Goal: Information Seeking & Learning: Learn about a topic

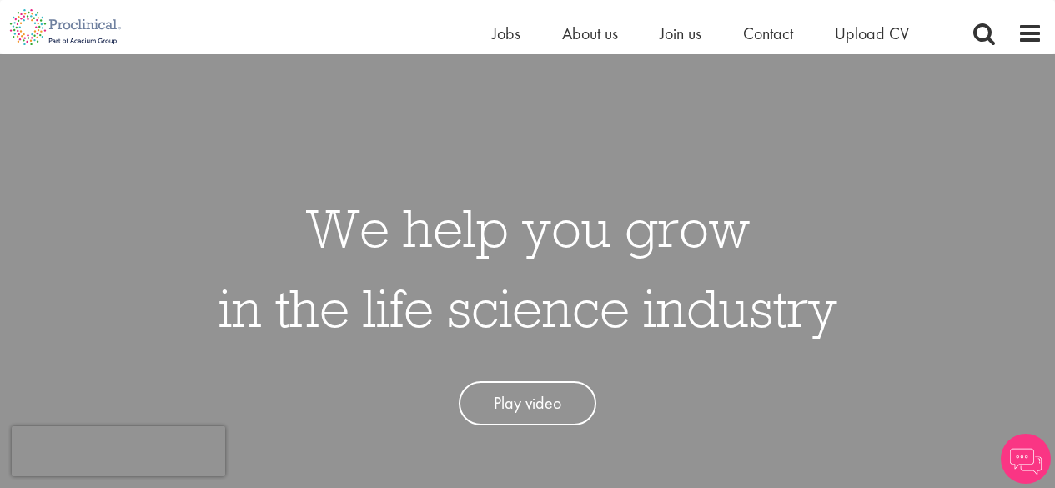
scroll to position [83, 0]
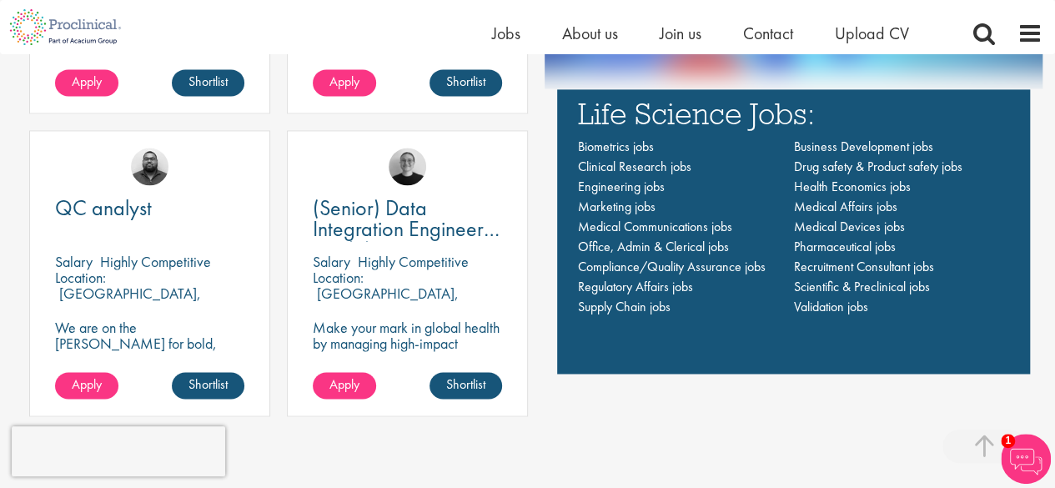
scroll to position [1167, 0]
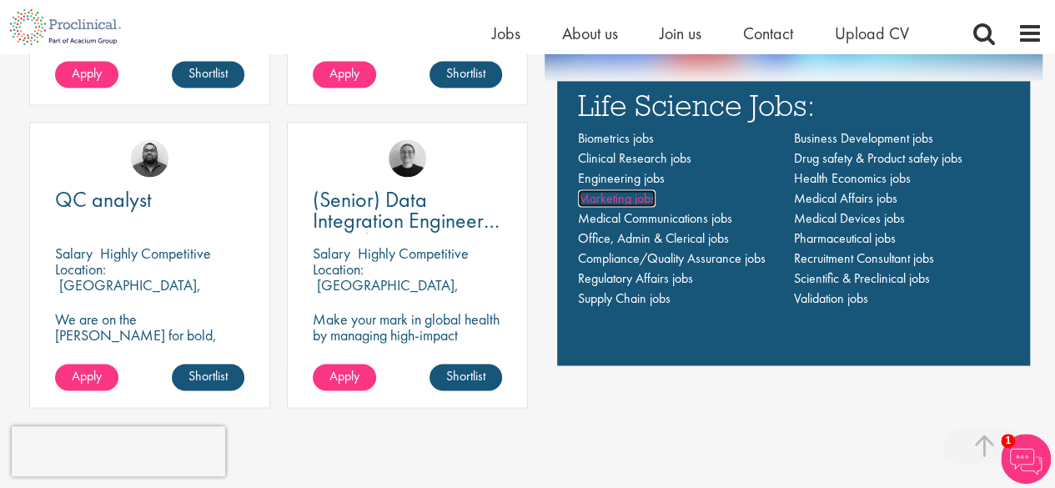
click at [620, 202] on span "Marketing jobs" at bounding box center [617, 198] width 78 height 18
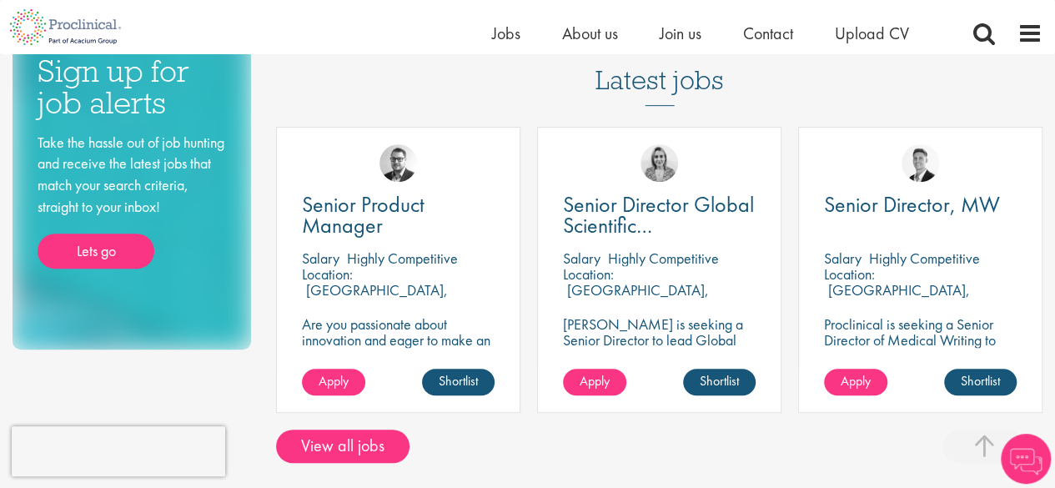
scroll to position [334, 0]
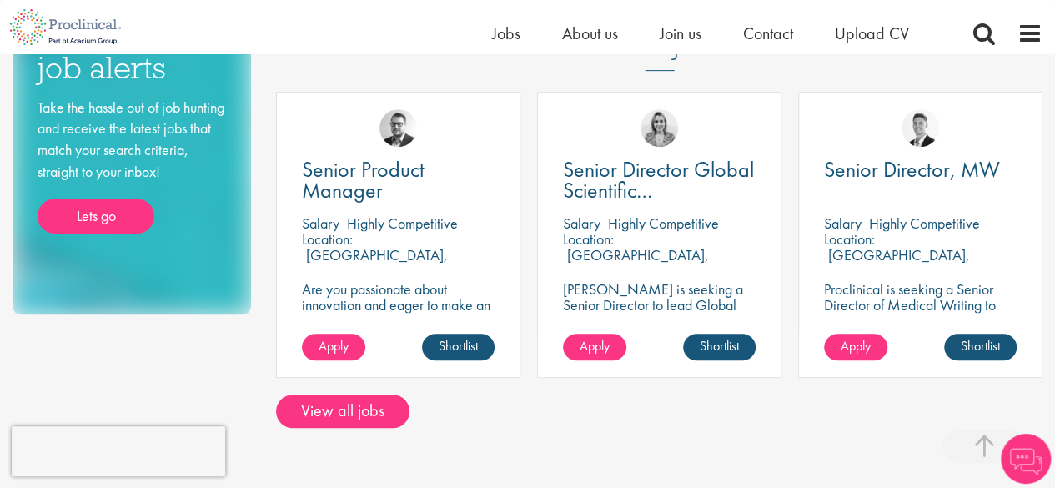
click at [526, 144] on div "Senior Product Manager Salary Highly Competitive Location: Tübingen, Germany Ar…" at bounding box center [398, 243] width 261 height 303
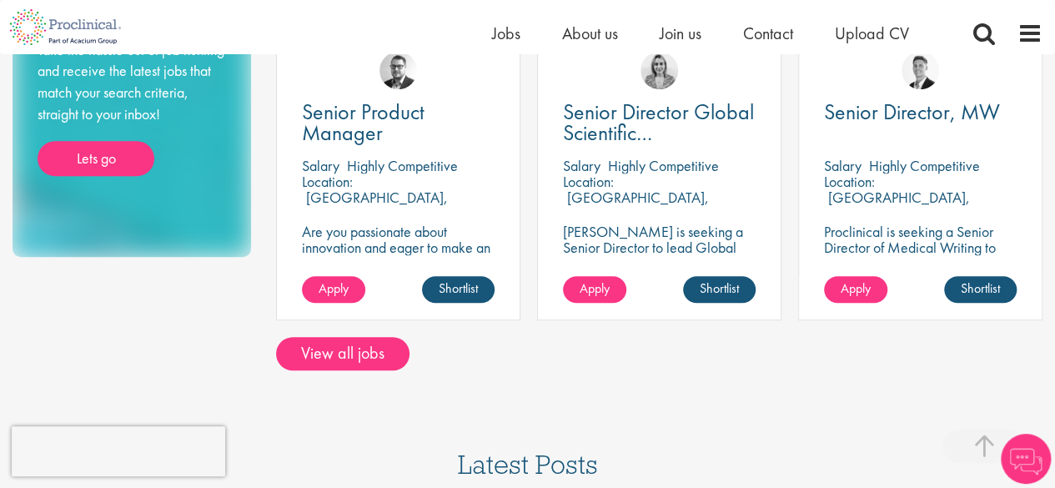
scroll to position [417, 0]
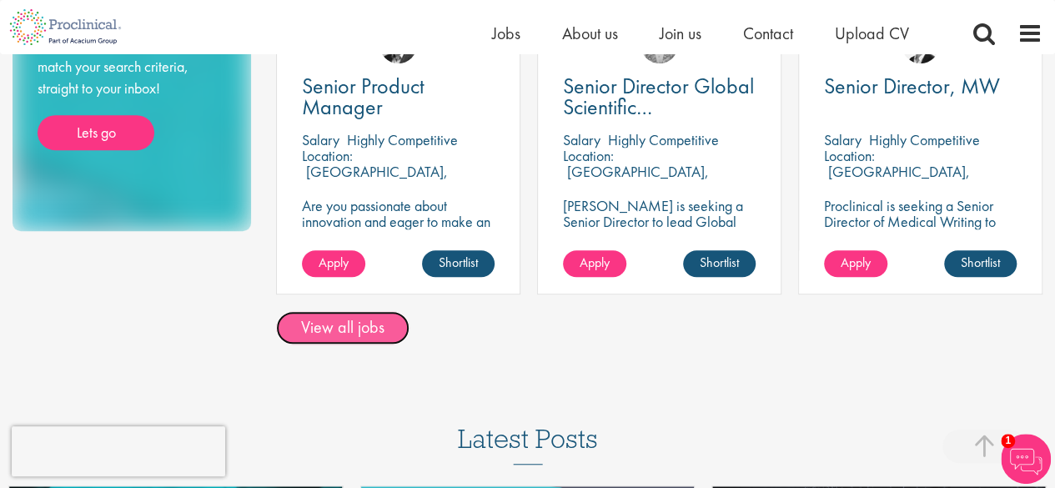
click at [384, 311] on link "View all jobs" at bounding box center [342, 327] width 133 height 33
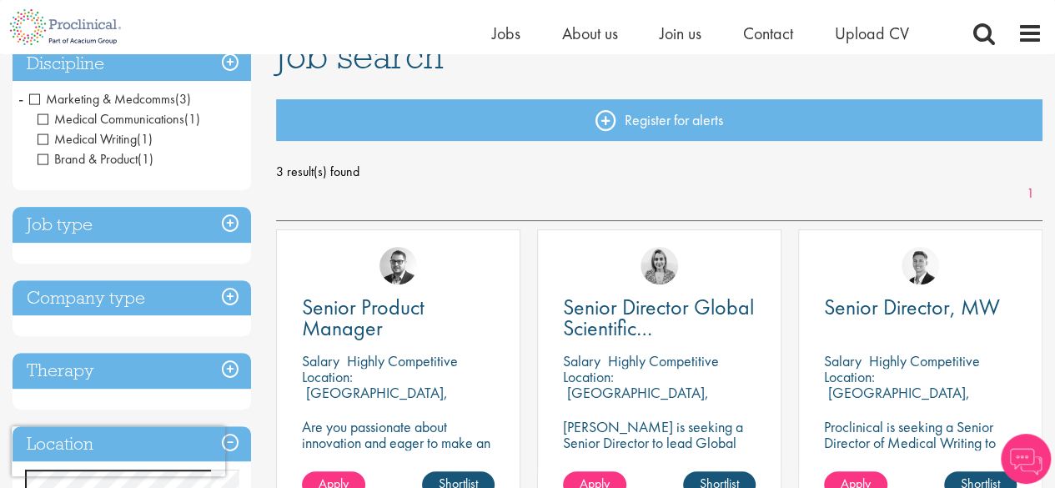
scroll to position [167, 0]
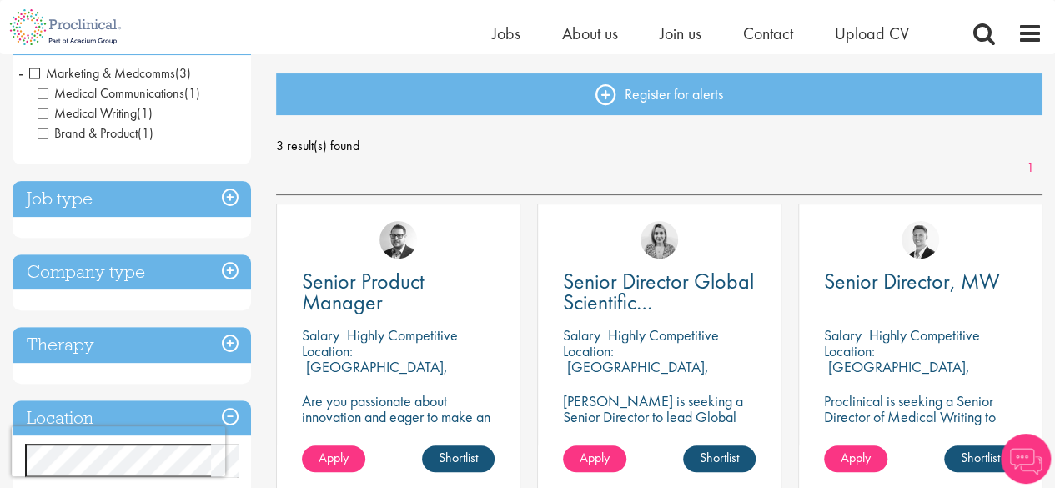
click at [43, 111] on span "Medical Writing" at bounding box center [87, 113] width 99 height 18
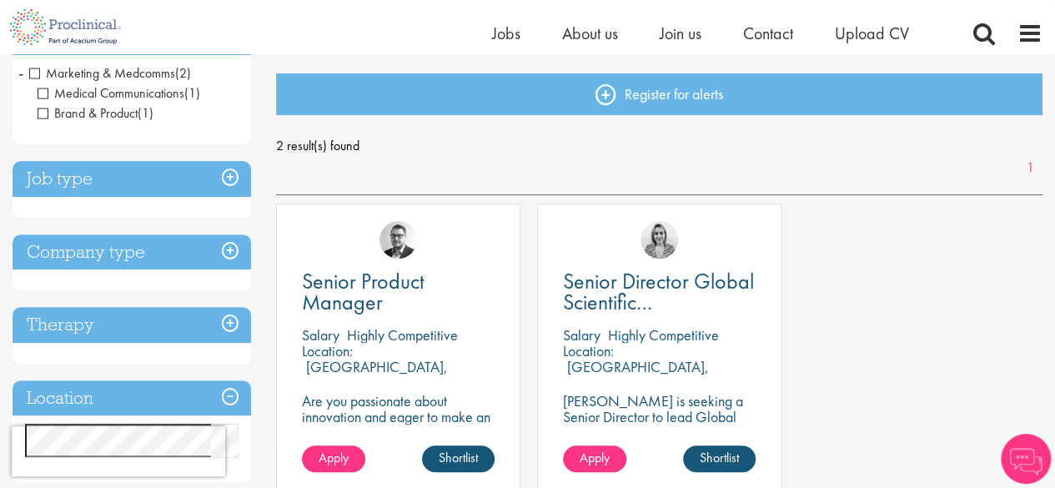
scroll to position [83, 0]
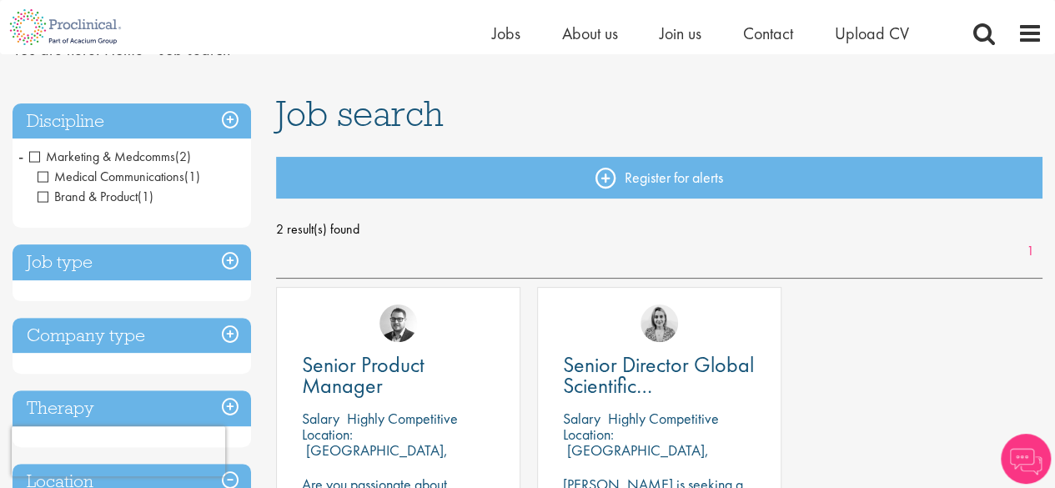
click at [43, 174] on span "Medical Communications" at bounding box center [111, 177] width 147 height 18
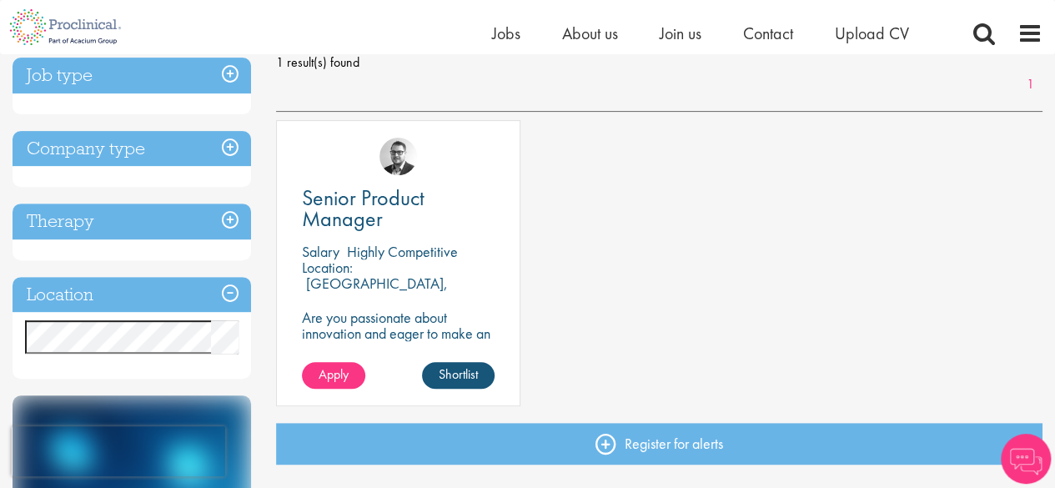
scroll to position [167, 0]
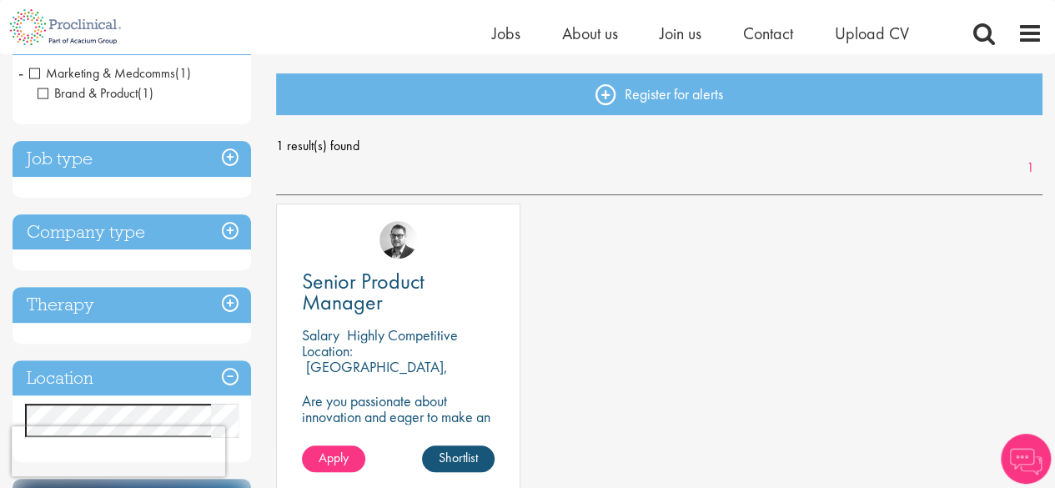
click at [137, 174] on h3 "Job type" at bounding box center [132, 159] width 238 height 36
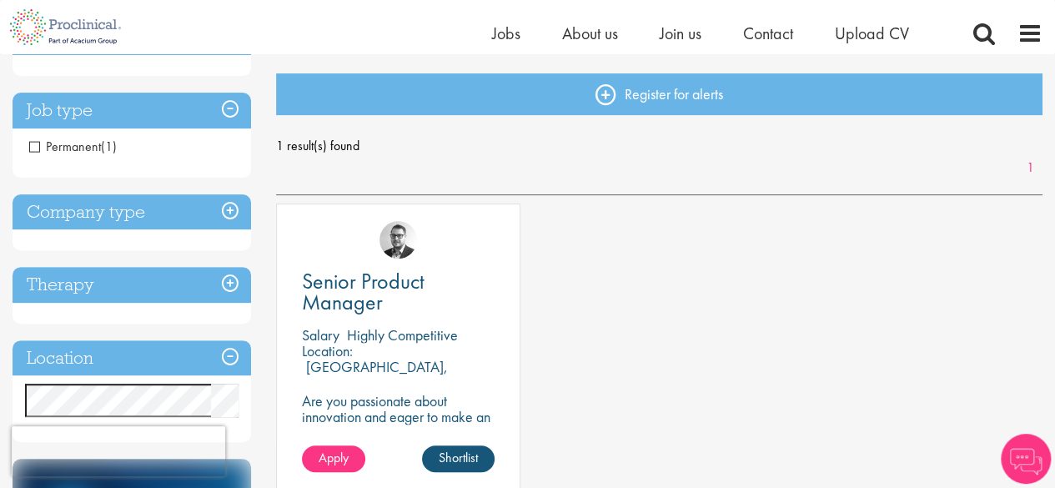
click at [92, 229] on div "Company type" at bounding box center [132, 222] width 238 height 57
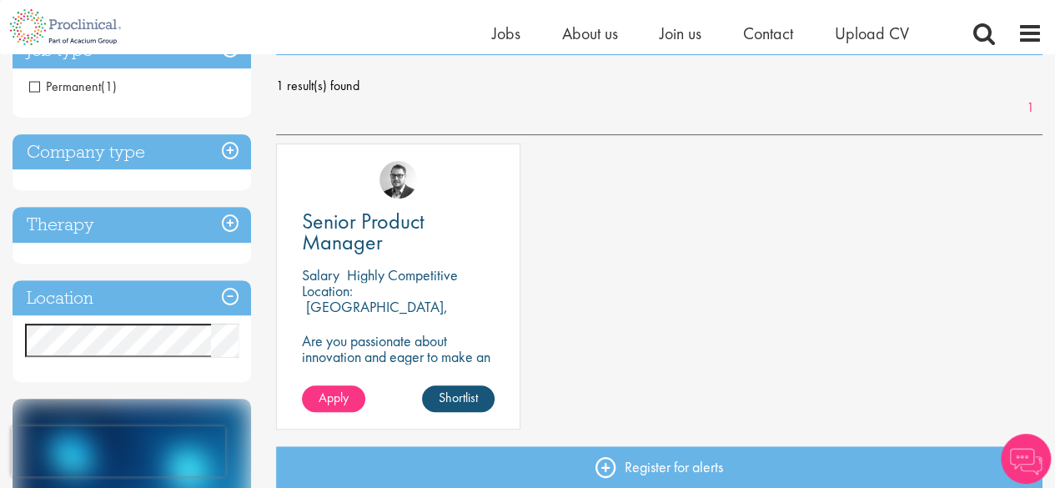
scroll to position [250, 0]
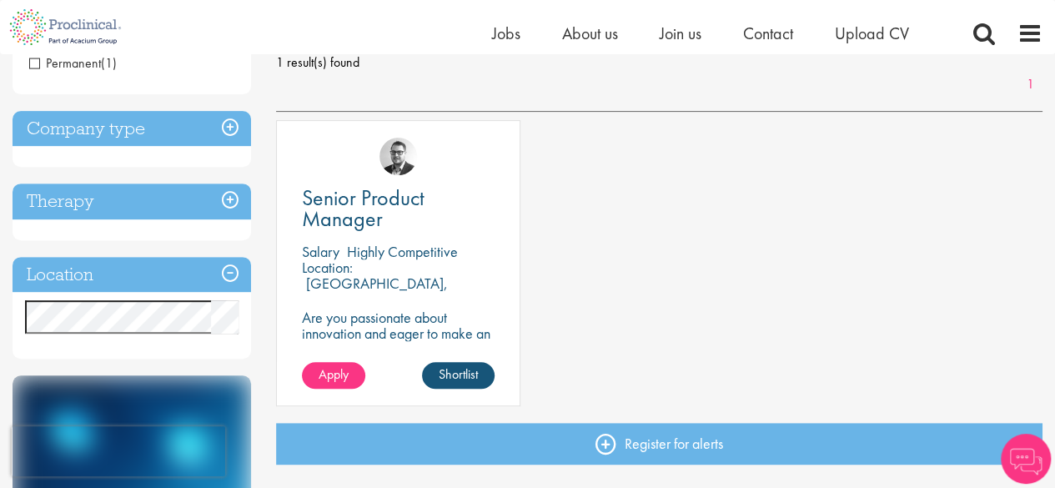
click at [165, 145] on h3 "Company type" at bounding box center [132, 129] width 238 height 36
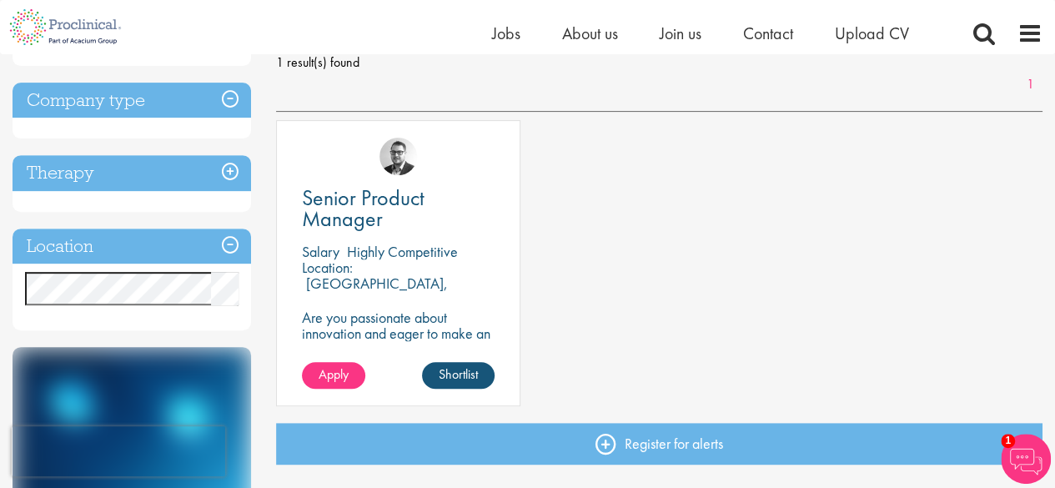
click at [156, 184] on h3 "Therapy" at bounding box center [132, 173] width 238 height 36
click at [128, 254] on h3 "Location" at bounding box center [132, 246] width 238 height 36
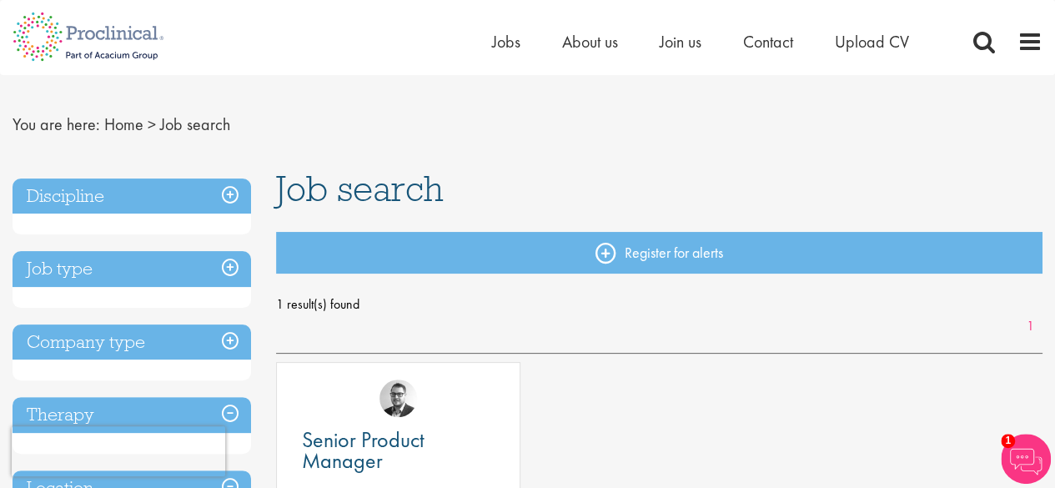
scroll to position [0, 0]
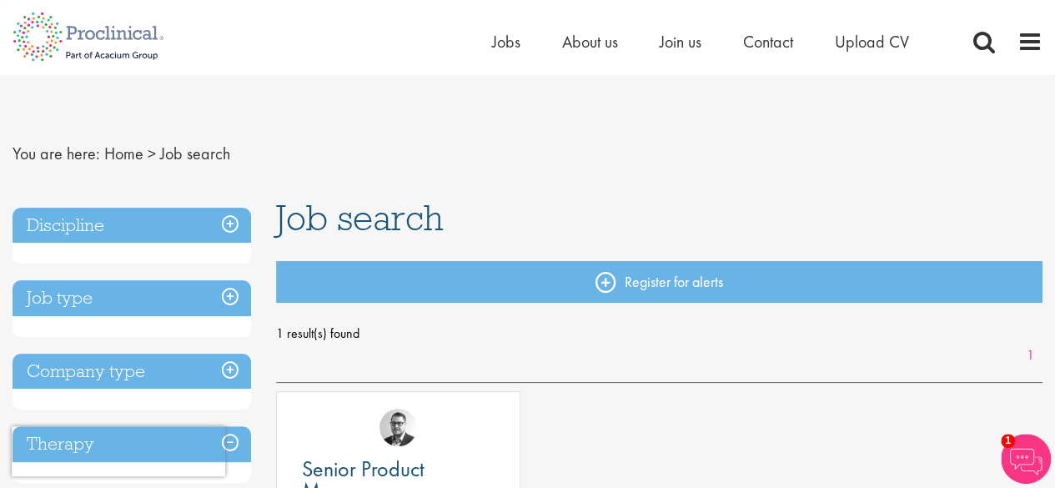
click at [213, 218] on h3 "Discipline" at bounding box center [132, 226] width 238 height 36
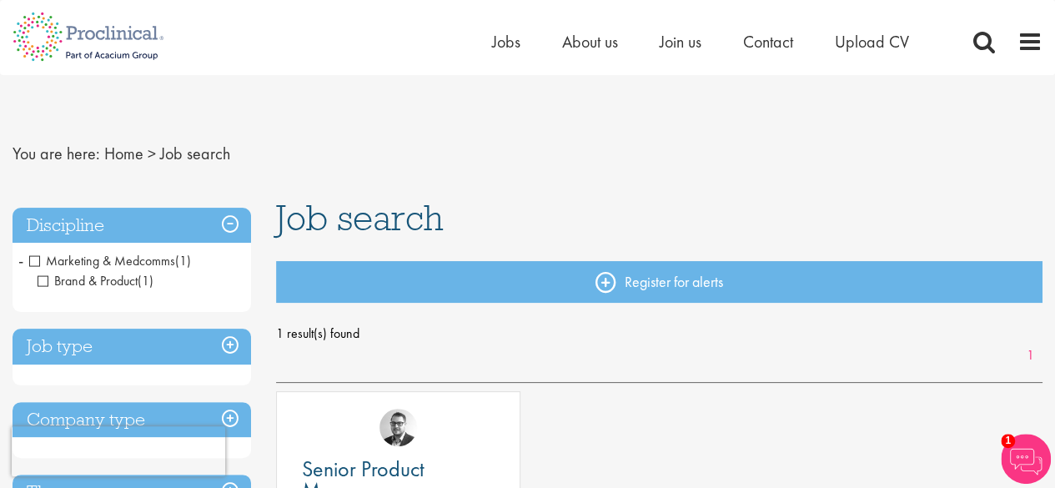
click at [232, 217] on h3 "Discipline" at bounding box center [132, 226] width 238 height 36
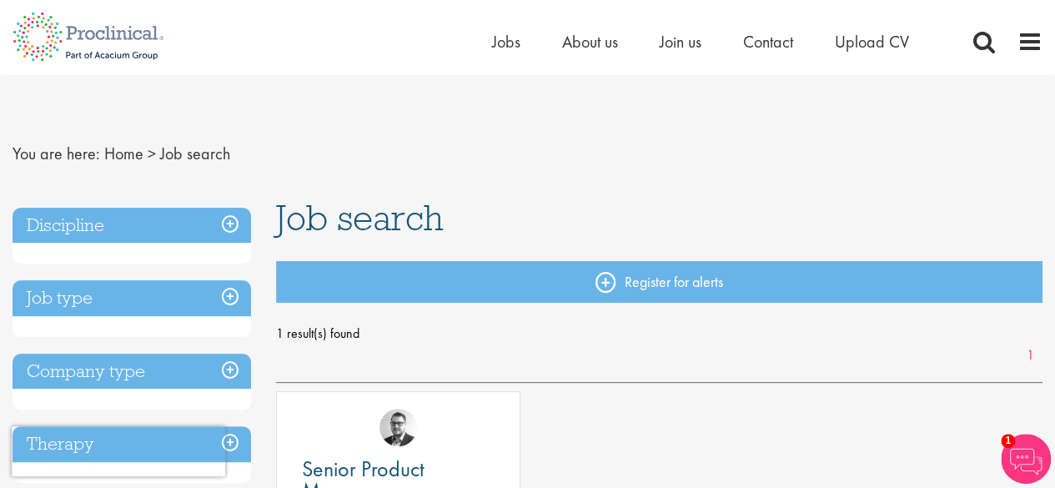
click at [230, 221] on h3 "Discipline" at bounding box center [132, 226] width 238 height 36
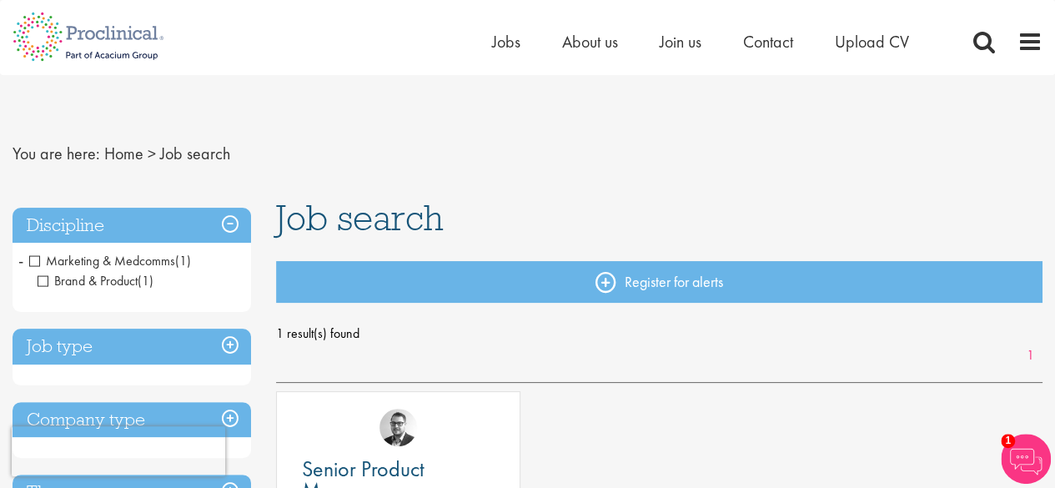
click at [38, 258] on span "Marketing & Medcomms" at bounding box center [102, 261] width 146 height 18
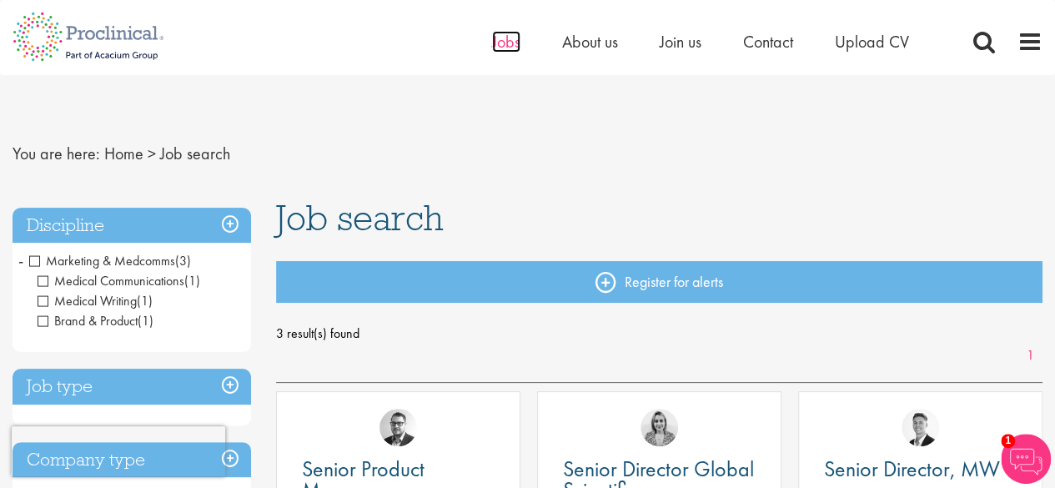
click at [494, 39] on span "Jobs" at bounding box center [506, 42] width 28 height 22
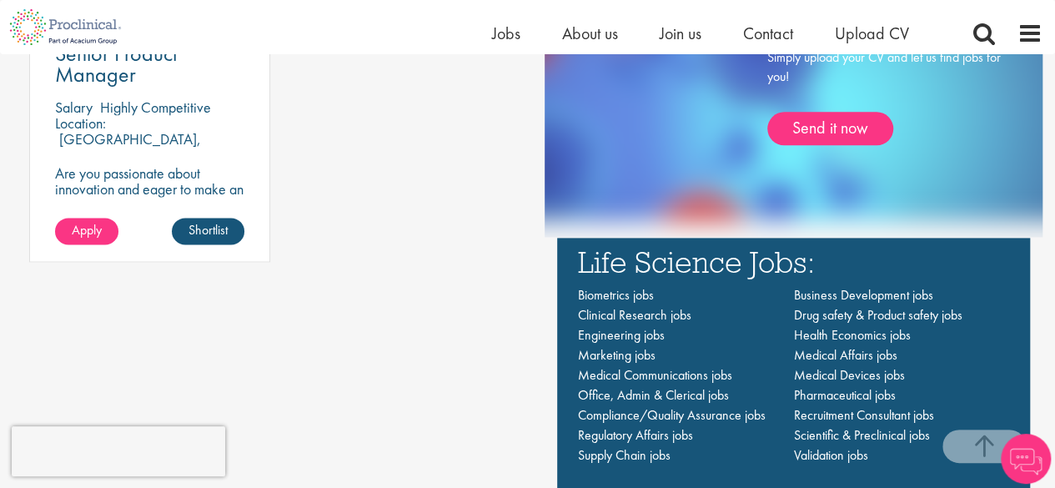
scroll to position [1167, 0]
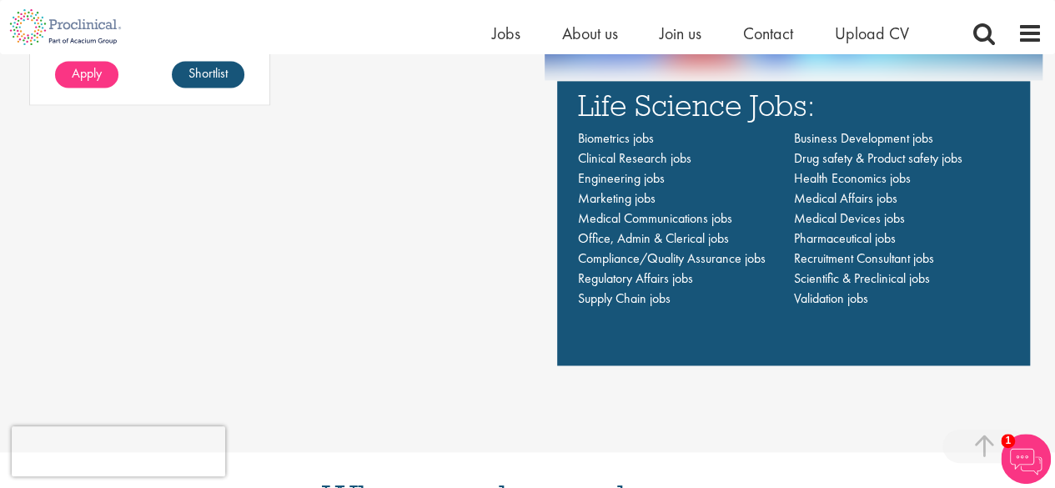
click at [486, 156] on div "Latest jobs Senior Product Manager [GEOGRAPHIC_DATA] Highly Competitive Locatio…" at bounding box center [270, 40] width 515 height 648
click at [479, 168] on div "Latest jobs Senior Product Manager [GEOGRAPHIC_DATA] Highly Competitive Locatio…" at bounding box center [270, 40] width 515 height 648
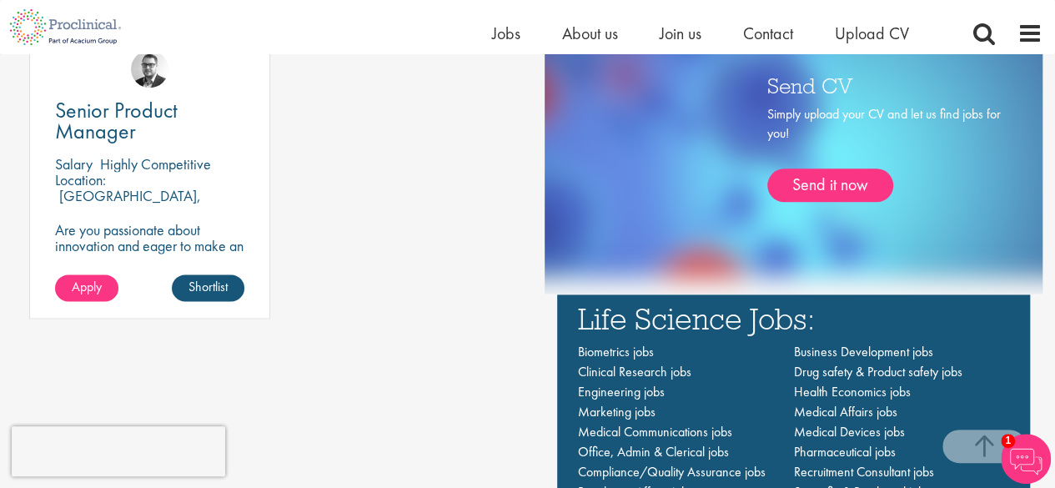
scroll to position [834, 0]
